Goal: Task Accomplishment & Management: Use online tool/utility

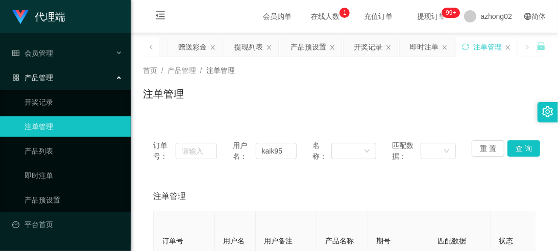
click at [47, 80] on span "产品管理" at bounding box center [32, 78] width 41 height 8
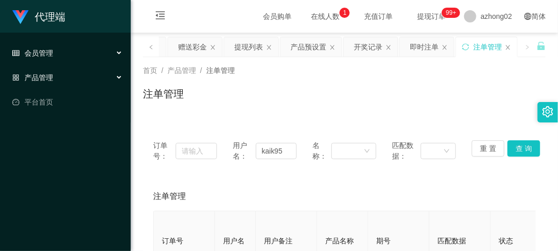
click at [53, 63] on div "会员管理" at bounding box center [65, 53] width 131 height 20
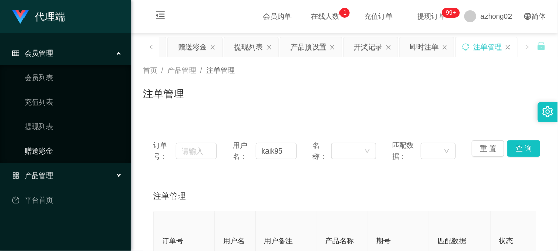
click at [51, 144] on link "赠送彩金" at bounding box center [74, 151] width 98 height 20
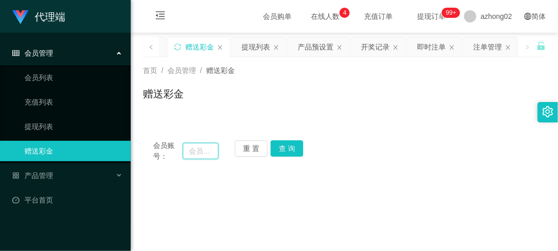
click at [185, 155] on input "text" at bounding box center [201, 151] width 36 height 16
paste input "kokwei67"
type input "kokwei67"
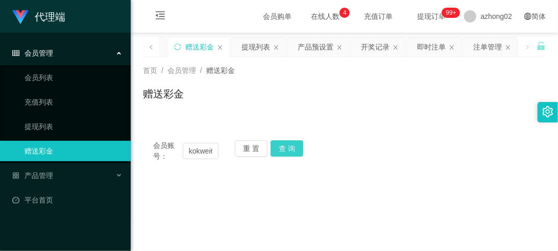
click at [279, 150] on button "查 询" at bounding box center [287, 148] width 33 height 16
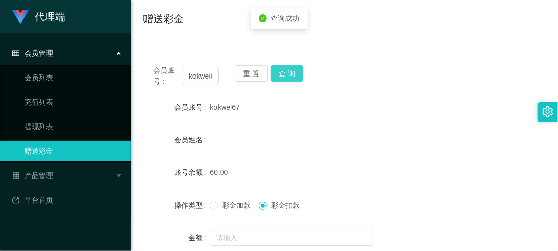
scroll to position [75, 0]
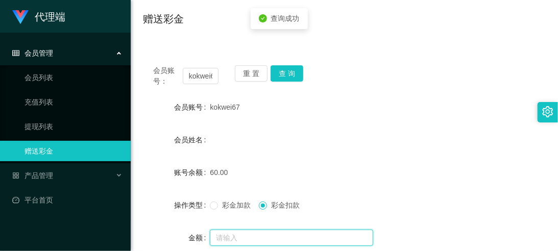
click at [276, 231] on input "text" at bounding box center [291, 238] width 163 height 16
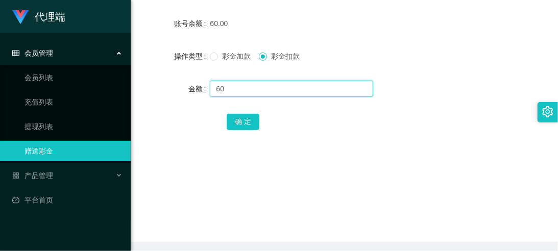
scroll to position [226, 0]
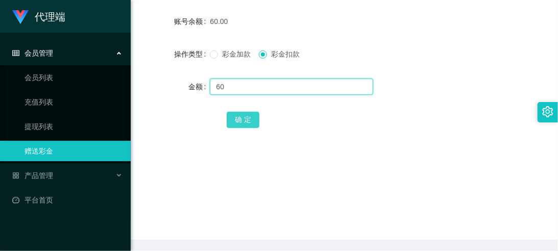
type input "60"
click at [238, 125] on button "确 定" at bounding box center [243, 120] width 33 height 16
